Goal: Information Seeking & Learning: Learn about a topic

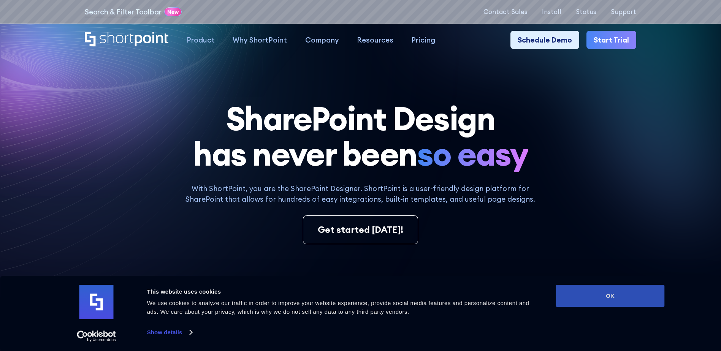
click at [585, 290] on button "OK" at bounding box center [610, 296] width 109 height 22
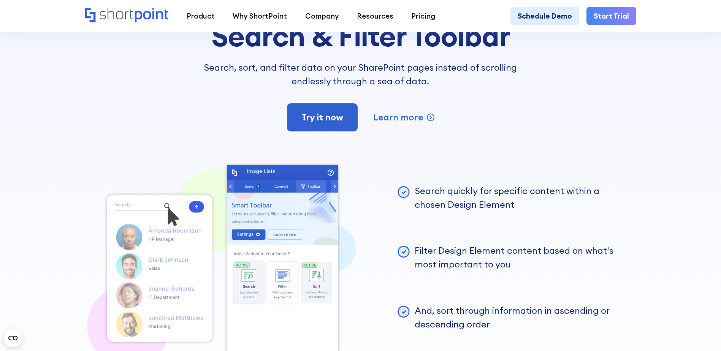
scroll to position [1899, 0]
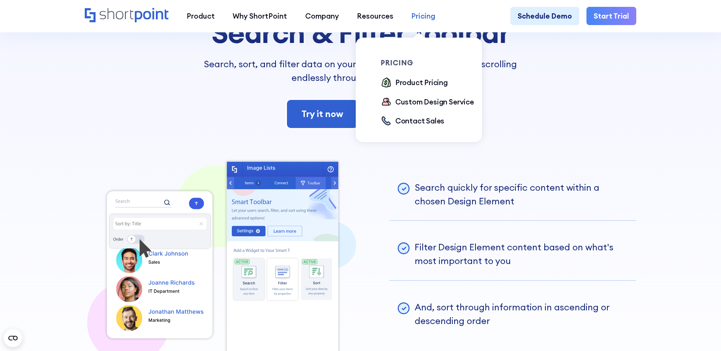
drag, startPoint x: 400, startPoint y: 131, endPoint x: 422, endPoint y: 16, distance: 117.5
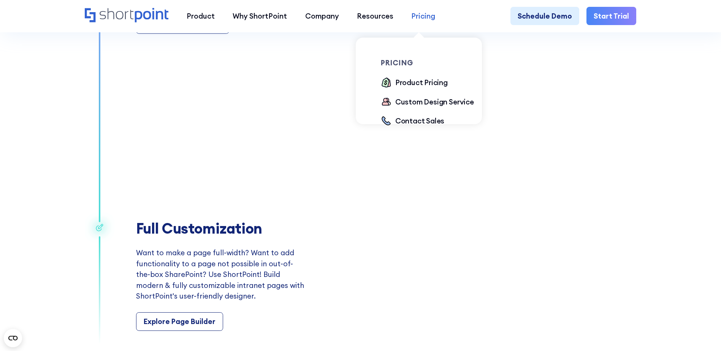
scroll to position [1443, 0]
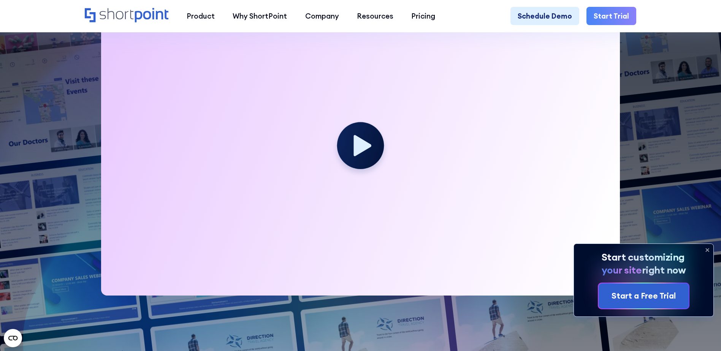
scroll to position [304, 0]
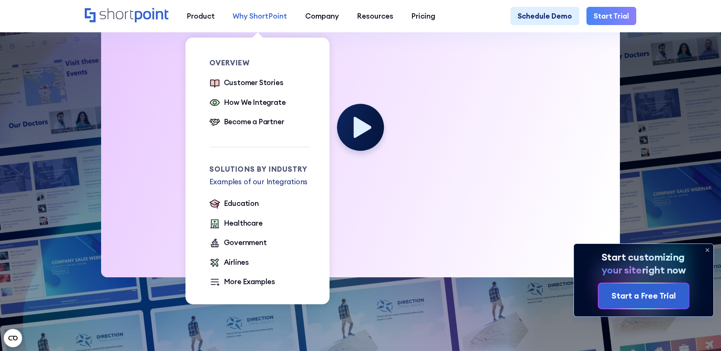
click at [265, 14] on div "Why ShortPoint" at bounding box center [259, 16] width 54 height 11
click at [256, 82] on div "Customer Stories" at bounding box center [254, 82] width 60 height 11
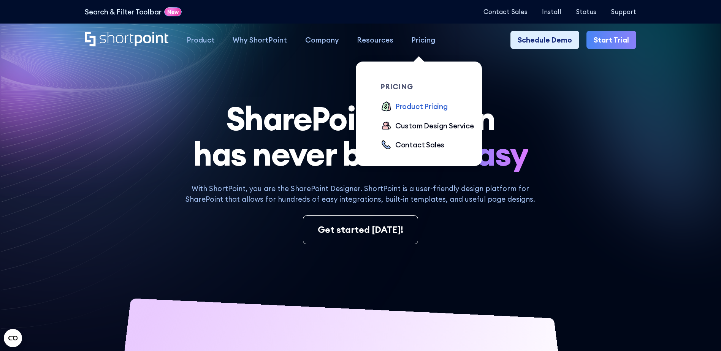
click at [401, 107] on div "Product Pricing" at bounding box center [421, 106] width 52 height 11
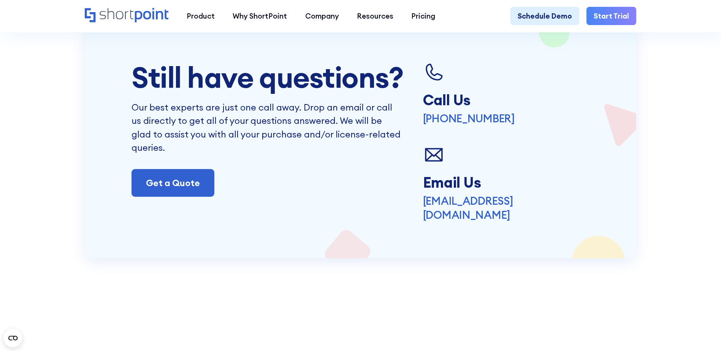
scroll to position [1861, 0]
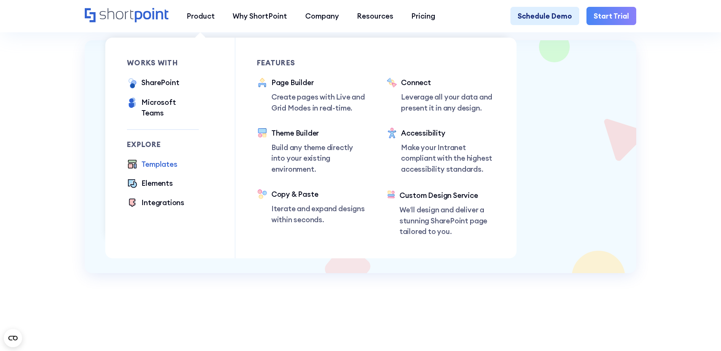
click at [150, 159] on div "Templates" at bounding box center [159, 164] width 36 height 11
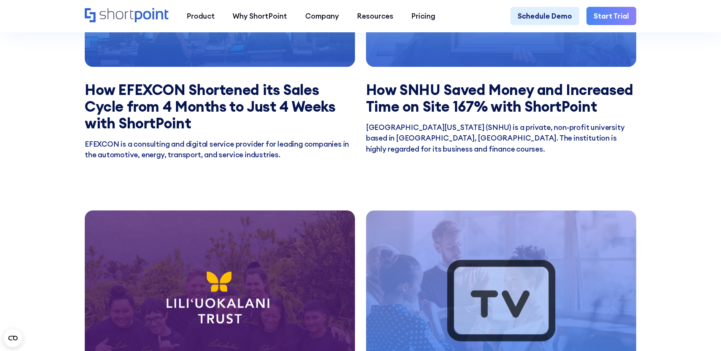
scroll to position [1063, 0]
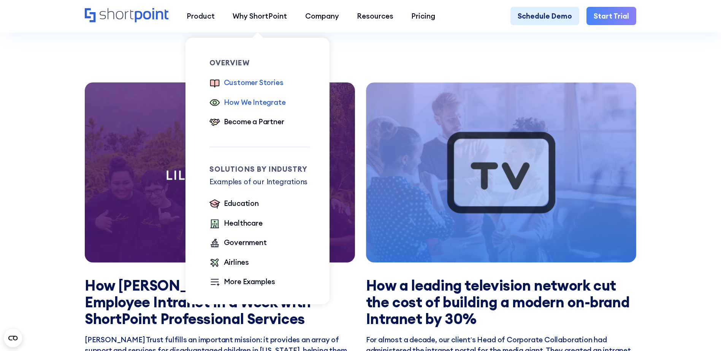
click at [261, 103] on div "How We Integrate" at bounding box center [255, 102] width 62 height 11
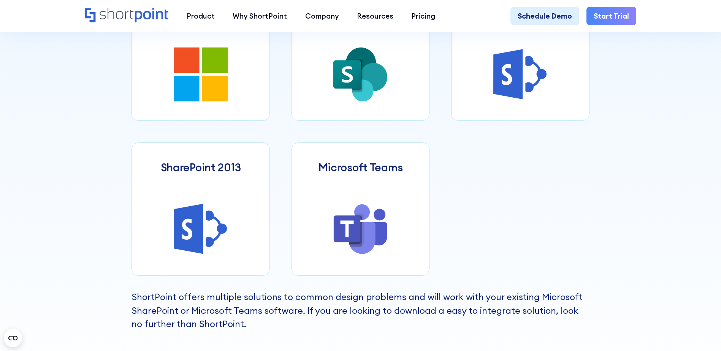
scroll to position [456, 0]
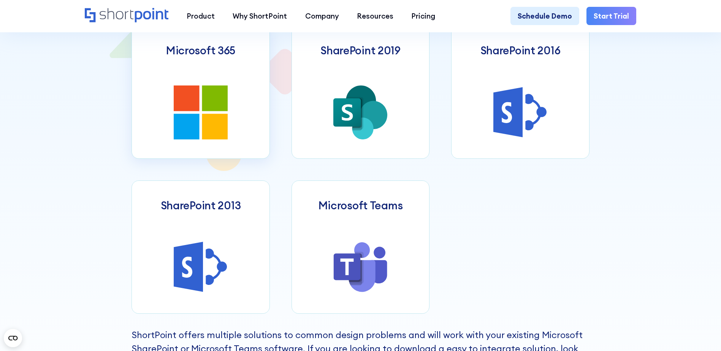
click at [177, 131] on icon at bounding box center [187, 127] width 26 height 26
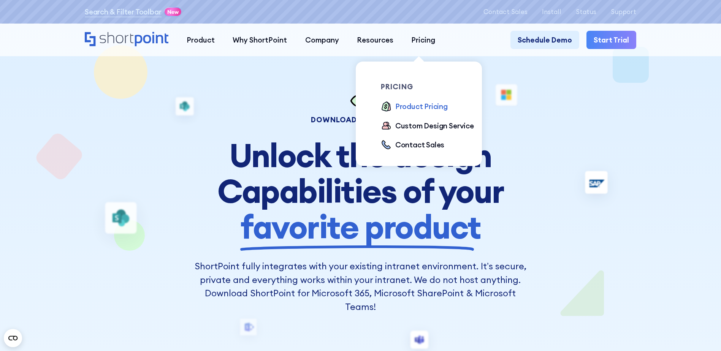
click at [418, 106] on div "Product Pricing" at bounding box center [421, 106] width 52 height 11
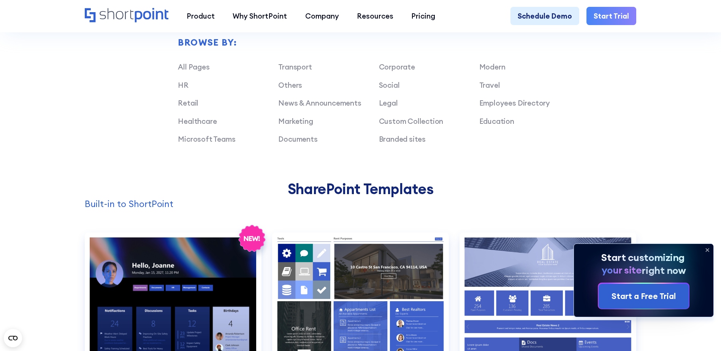
scroll to position [646, 0]
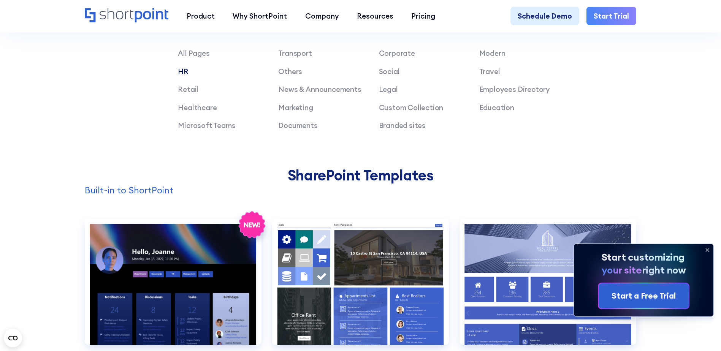
click at [182, 74] on link "HR" at bounding box center [183, 71] width 11 height 9
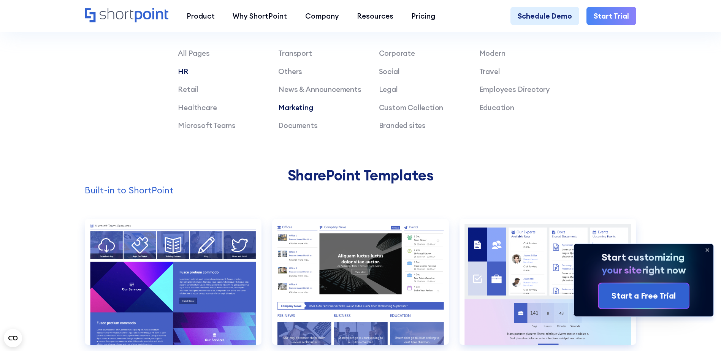
click at [286, 112] on link "Marketing" at bounding box center [295, 107] width 35 height 9
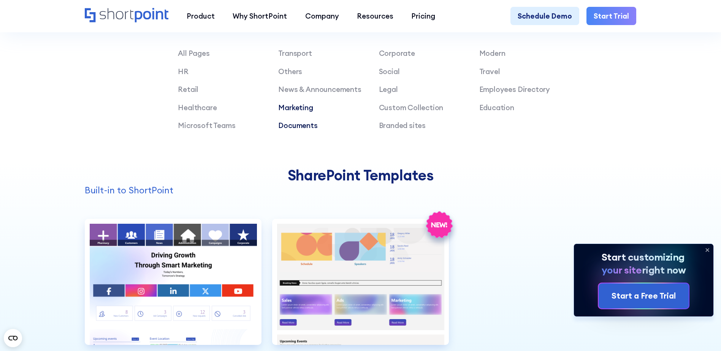
click at [298, 130] on link "Documents" at bounding box center [297, 125] width 39 height 9
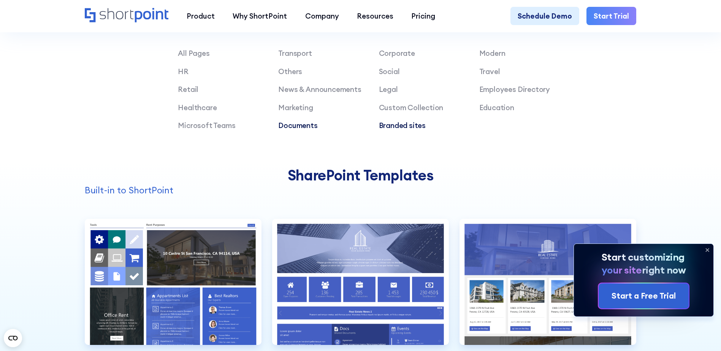
click at [392, 130] on link "Branded sites" at bounding box center [402, 125] width 47 height 9
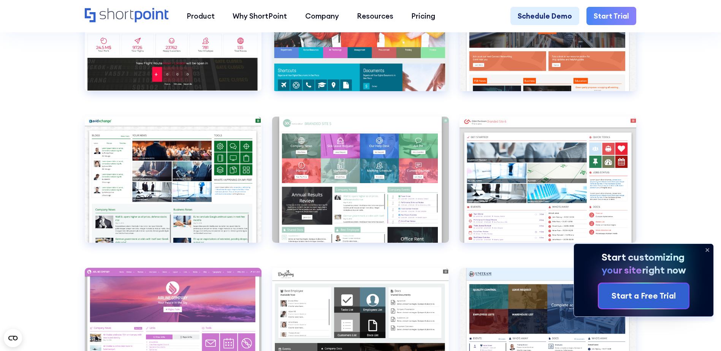
scroll to position [988, 0]
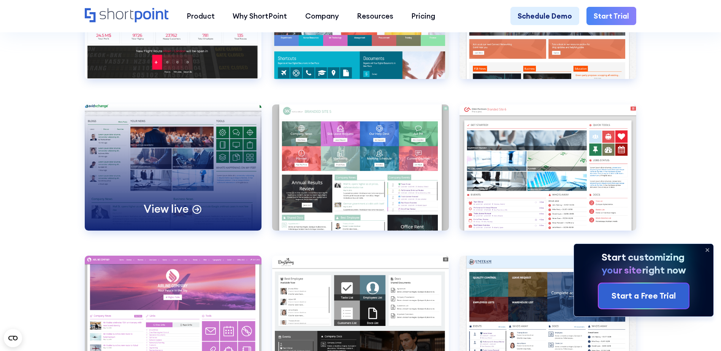
click at [195, 213] on circle at bounding box center [197, 209] width 8 height 8
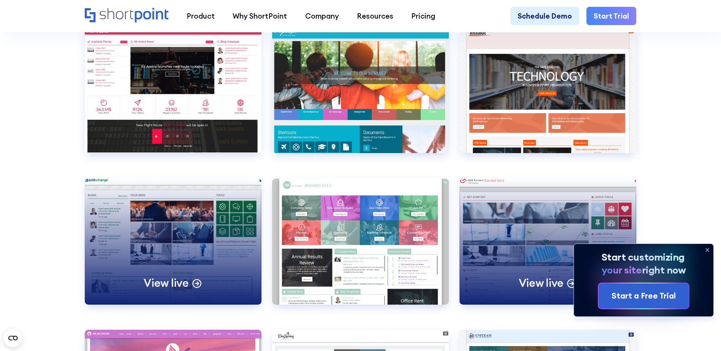
scroll to position [912, 0]
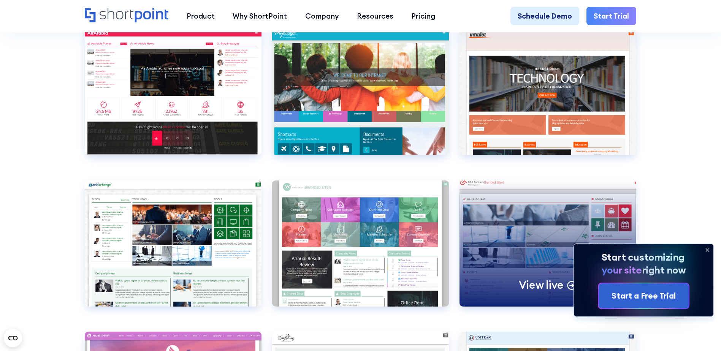
click at [530, 236] on div "View live" at bounding box center [547, 243] width 177 height 126
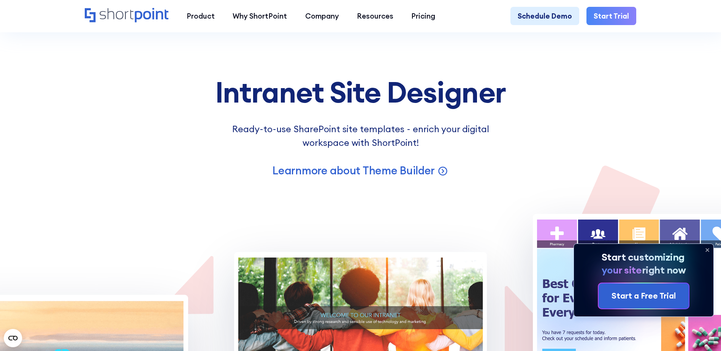
scroll to position [1443, 0]
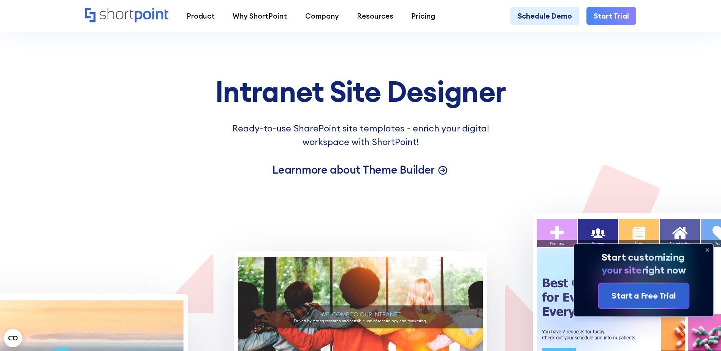
click at [429, 177] on p "Learn more about Theme Builder" at bounding box center [353, 170] width 162 height 14
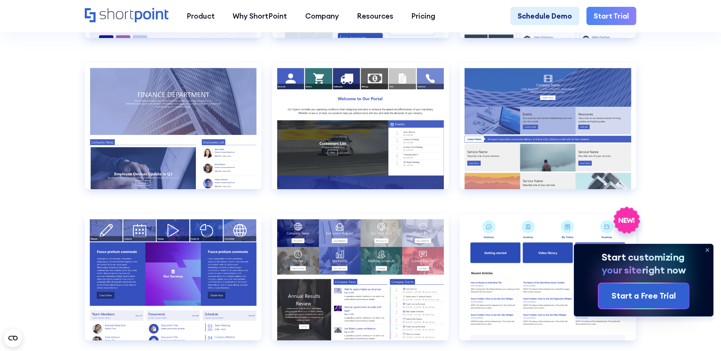
scroll to position [1747, 0]
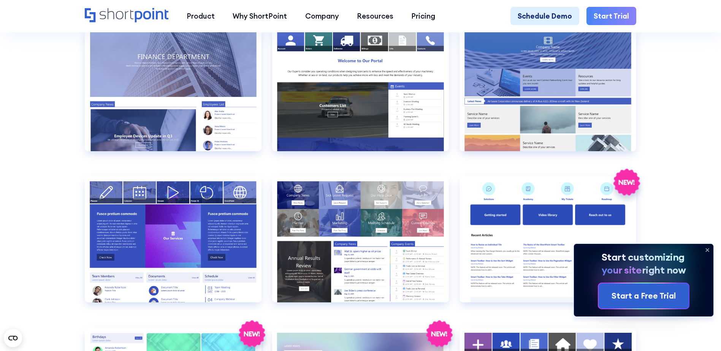
click at [708, 248] on icon at bounding box center [707, 250] width 12 height 12
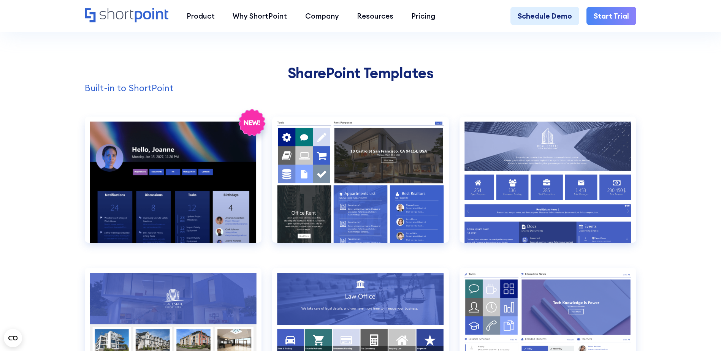
scroll to position [760, 0]
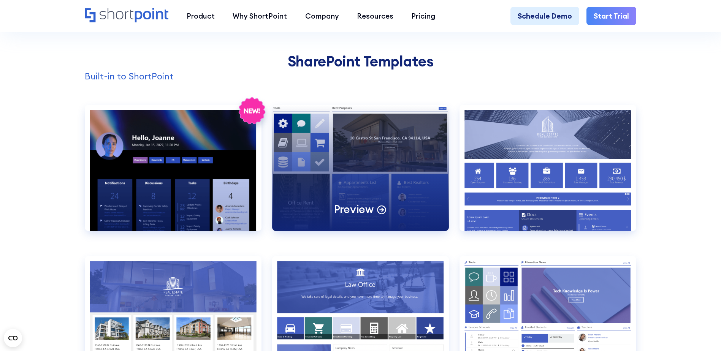
click at [331, 162] on div "Preview" at bounding box center [360, 168] width 177 height 126
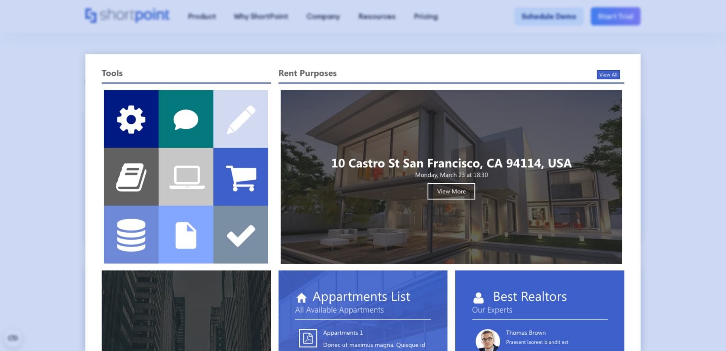
click at [670, 86] on div at bounding box center [363, 175] width 726 height 351
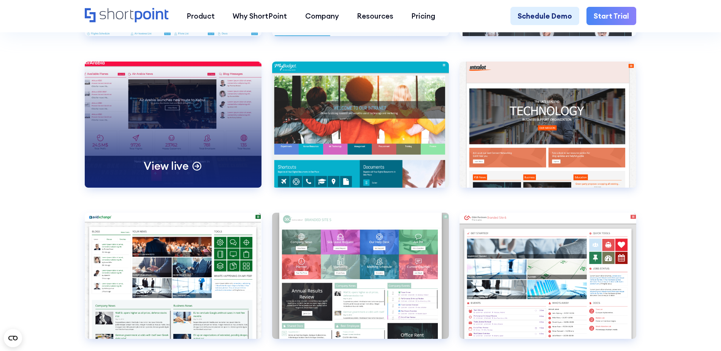
scroll to position [2849, 0]
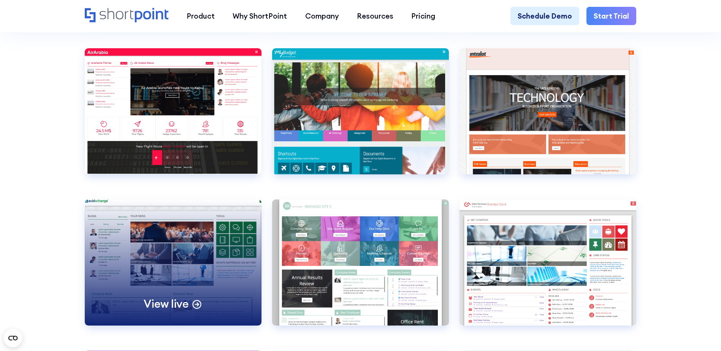
click at [212, 266] on div "View live" at bounding box center [173, 262] width 177 height 126
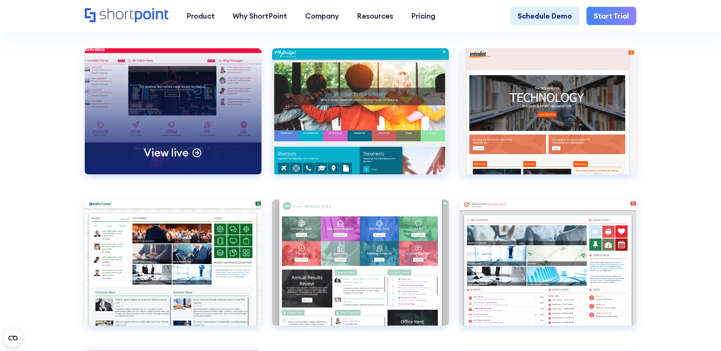
click at [206, 132] on div "View live" at bounding box center [173, 111] width 177 height 126
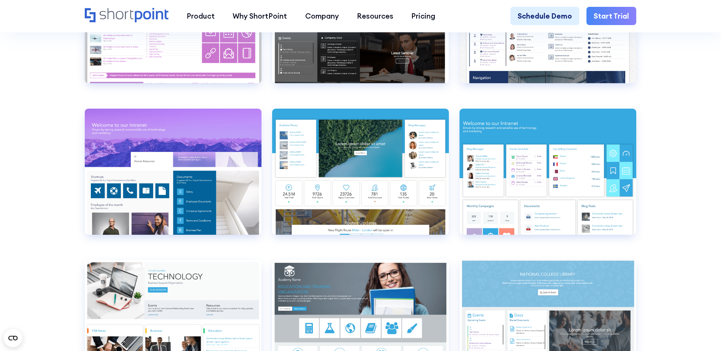
scroll to position [3266, 0]
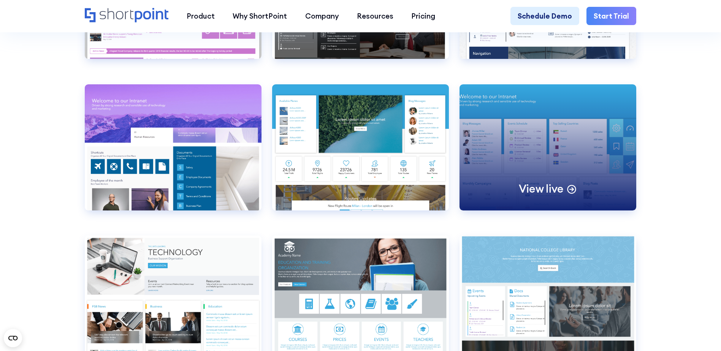
click at [581, 118] on div "View live" at bounding box center [547, 147] width 177 height 126
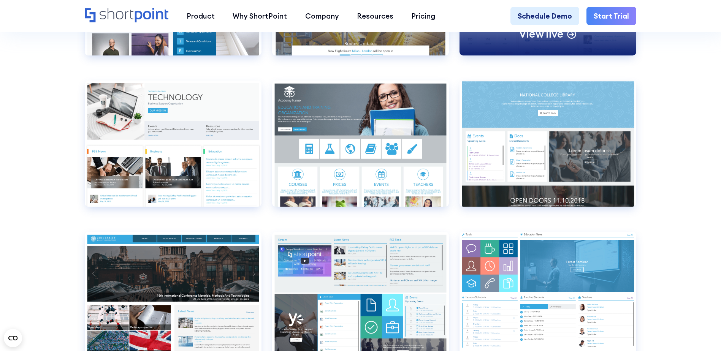
scroll to position [3456, 0]
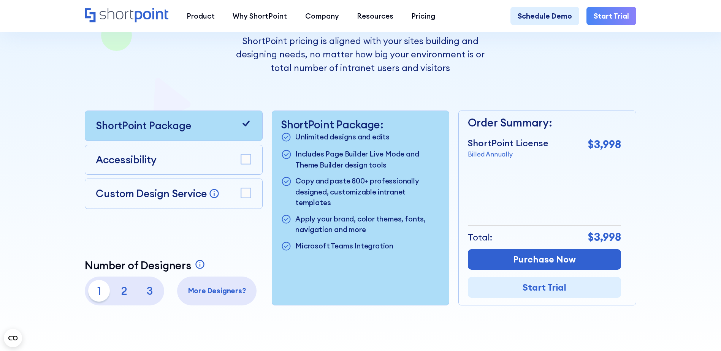
scroll to position [190, 0]
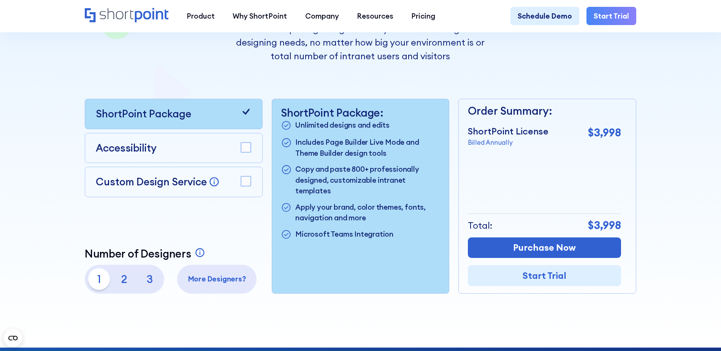
click at [248, 149] on rect at bounding box center [246, 147] width 10 height 10
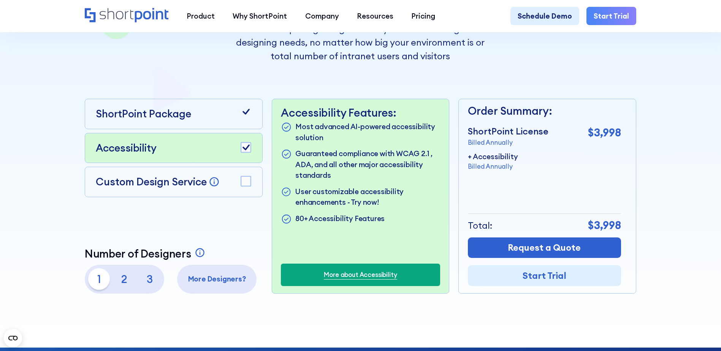
click at [121, 282] on p "2" at bounding box center [125, 279] width 22 height 22
click at [146, 282] on p "3" at bounding box center [150, 279] width 22 height 22
click at [95, 283] on p "1" at bounding box center [99, 279] width 22 height 22
click at [243, 186] on rect at bounding box center [246, 181] width 10 height 10
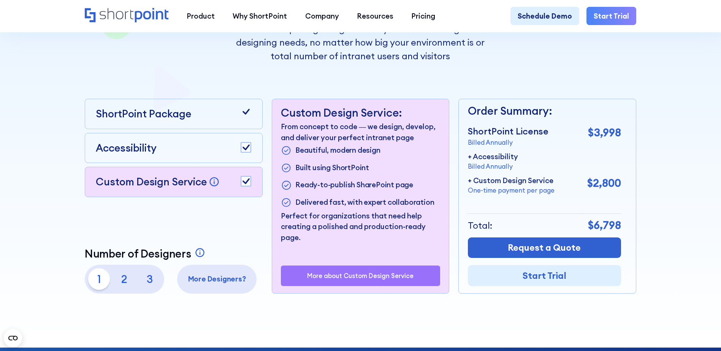
click at [243, 186] on rect at bounding box center [246, 181] width 10 height 10
